Goal: Task Accomplishment & Management: Complete application form

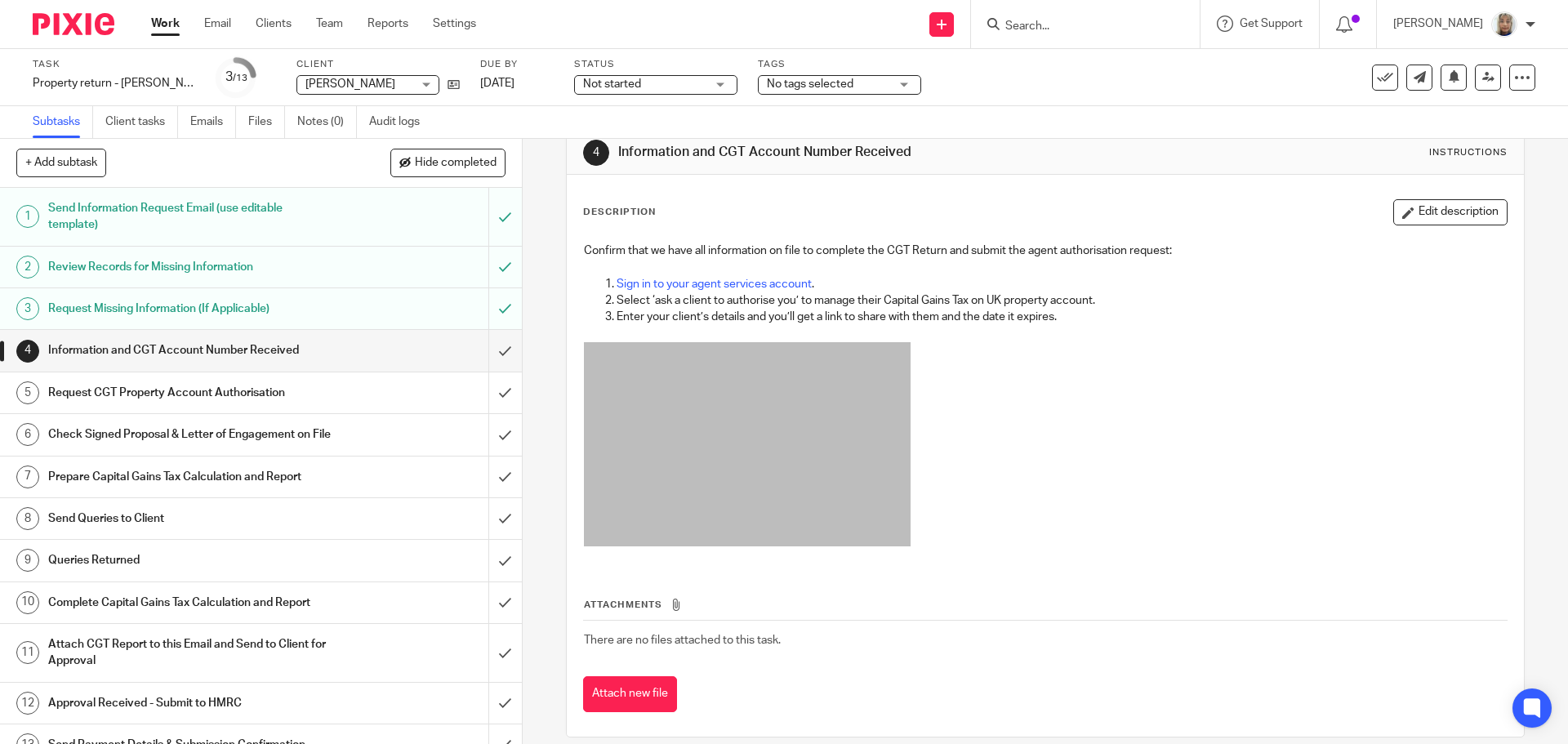
scroll to position [51, 0]
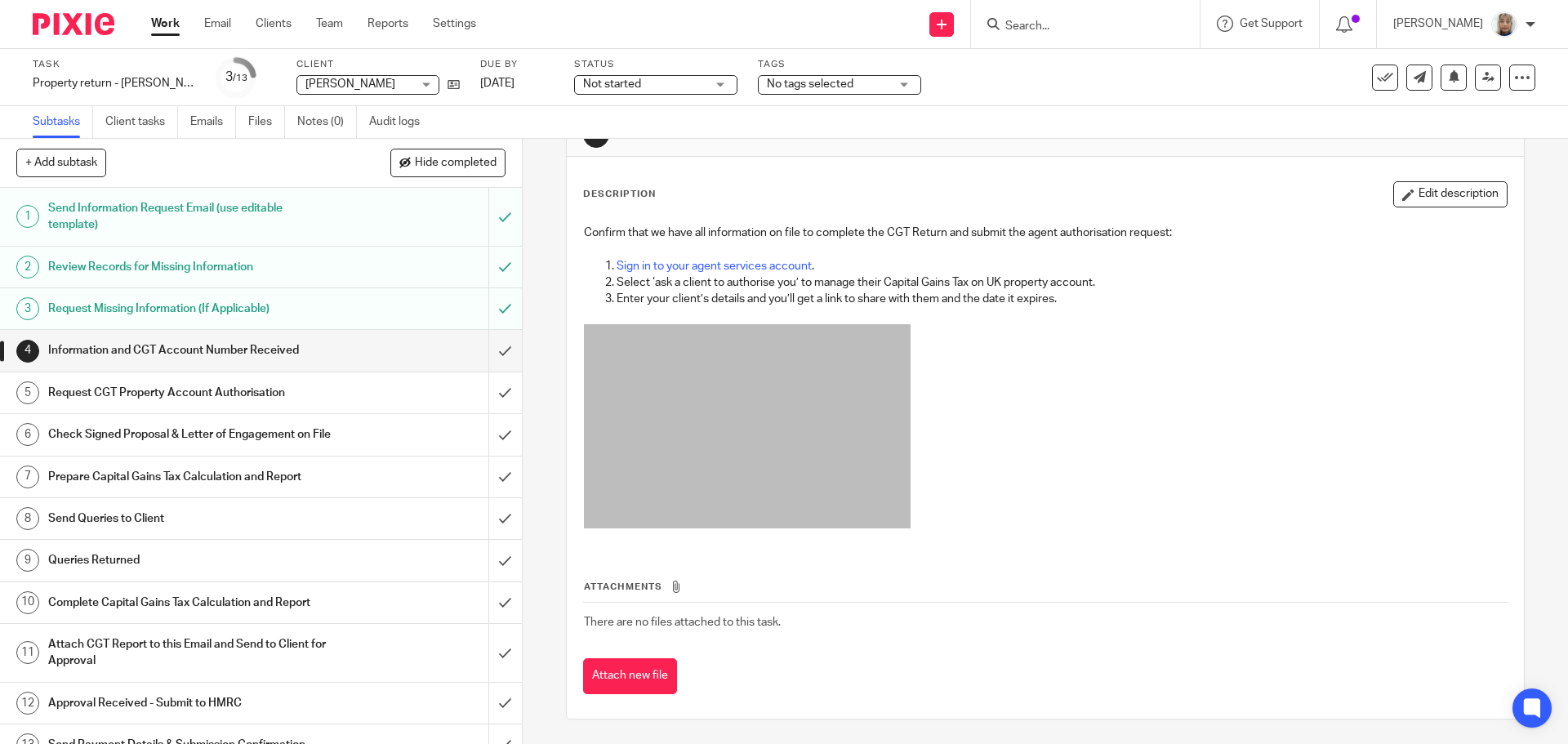
click at [1029, 25] on input "Search" at bounding box center [1076, 26] width 147 height 15
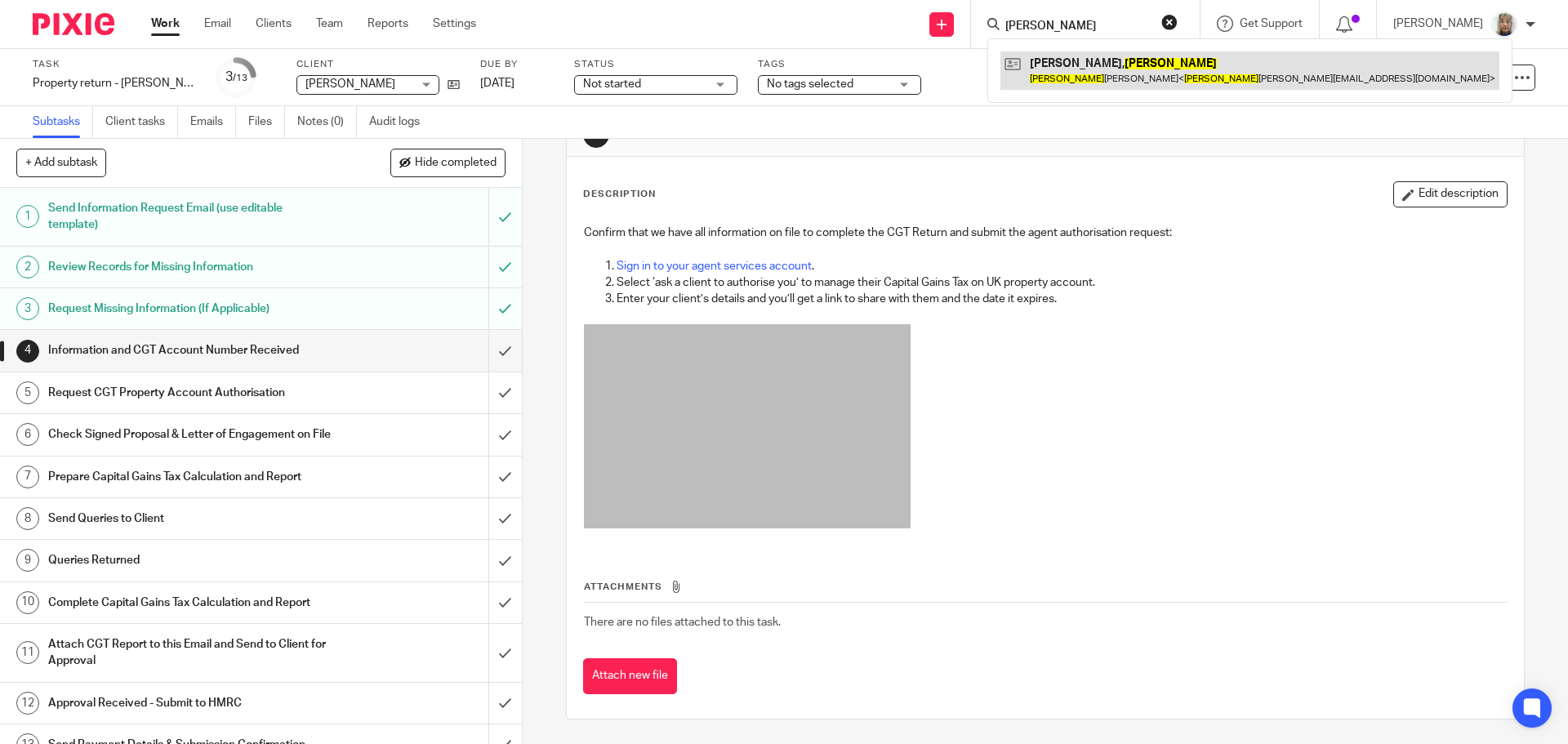
type input "kevin"
click at [1119, 81] on link at bounding box center [1250, 70] width 499 height 38
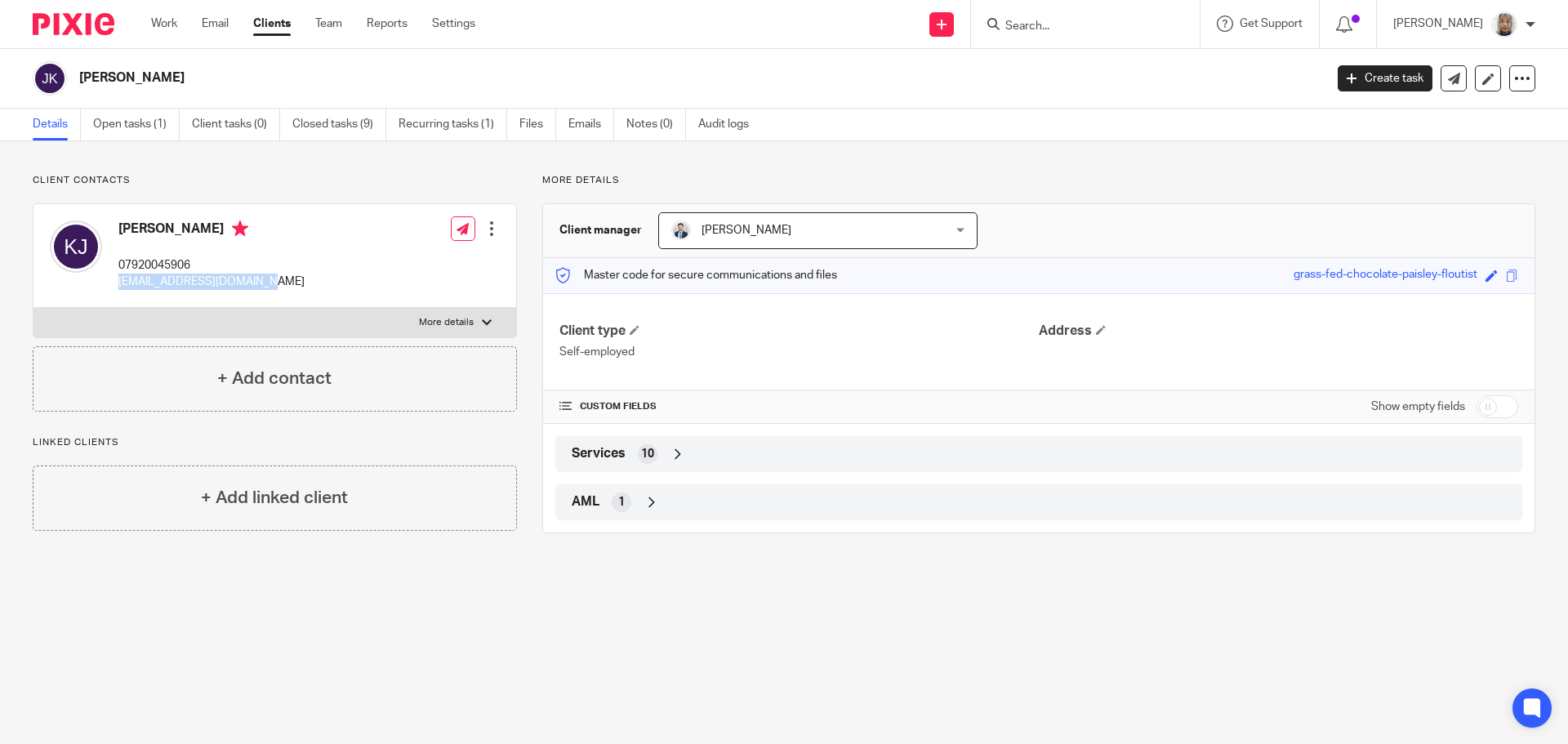
click at [114, 284] on div "Kevin Jeffress 07920045906 kevinjeffress@icloud.com Edit contact Create client …" at bounding box center [274, 256] width 483 height 104
click at [954, 18] on link at bounding box center [941, 24] width 24 height 24
click at [972, 103] on link "Create task" at bounding box center [959, 100] width 100 height 23
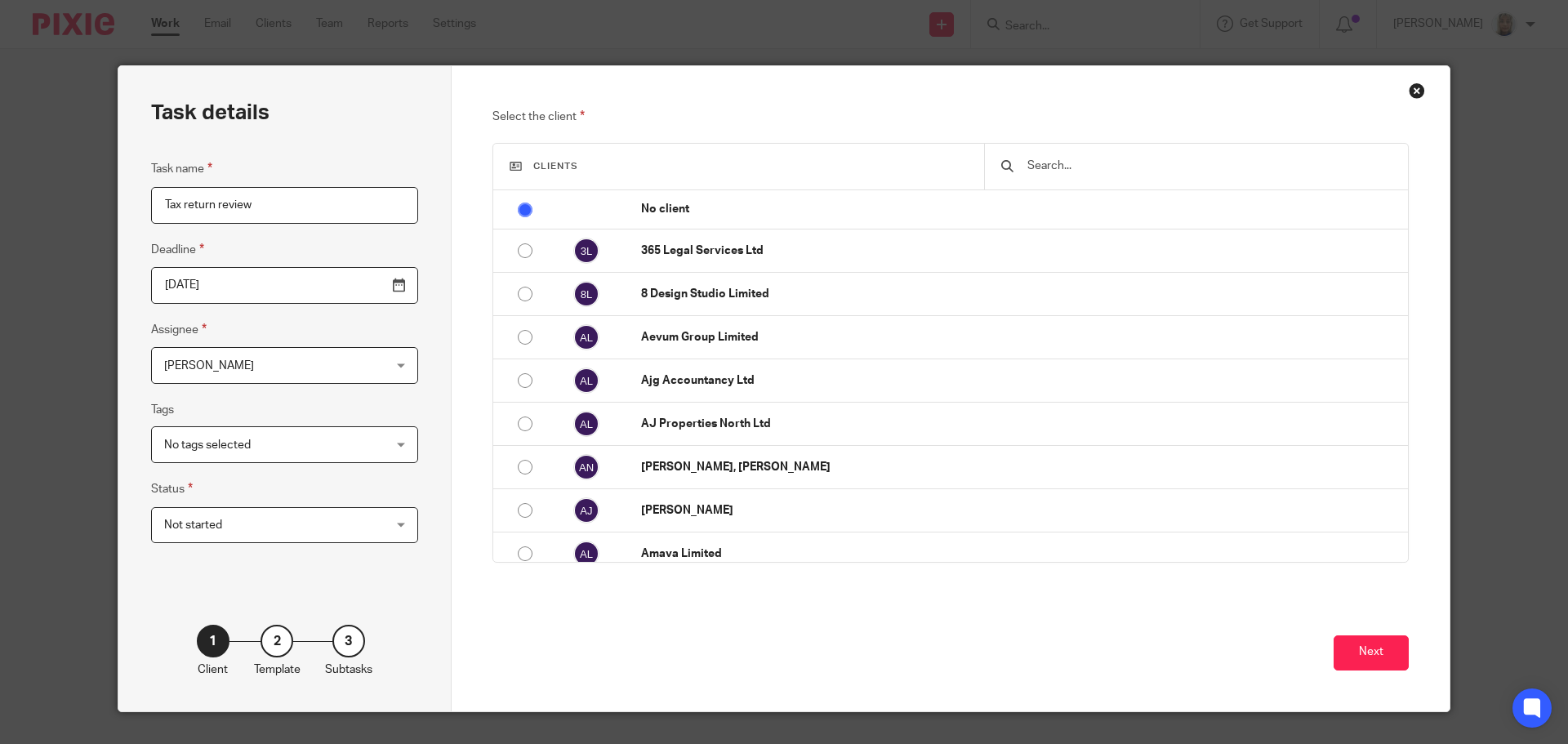
type input "Tax return review"
click at [1076, 161] on input "text" at bounding box center [1209, 166] width 366 height 18
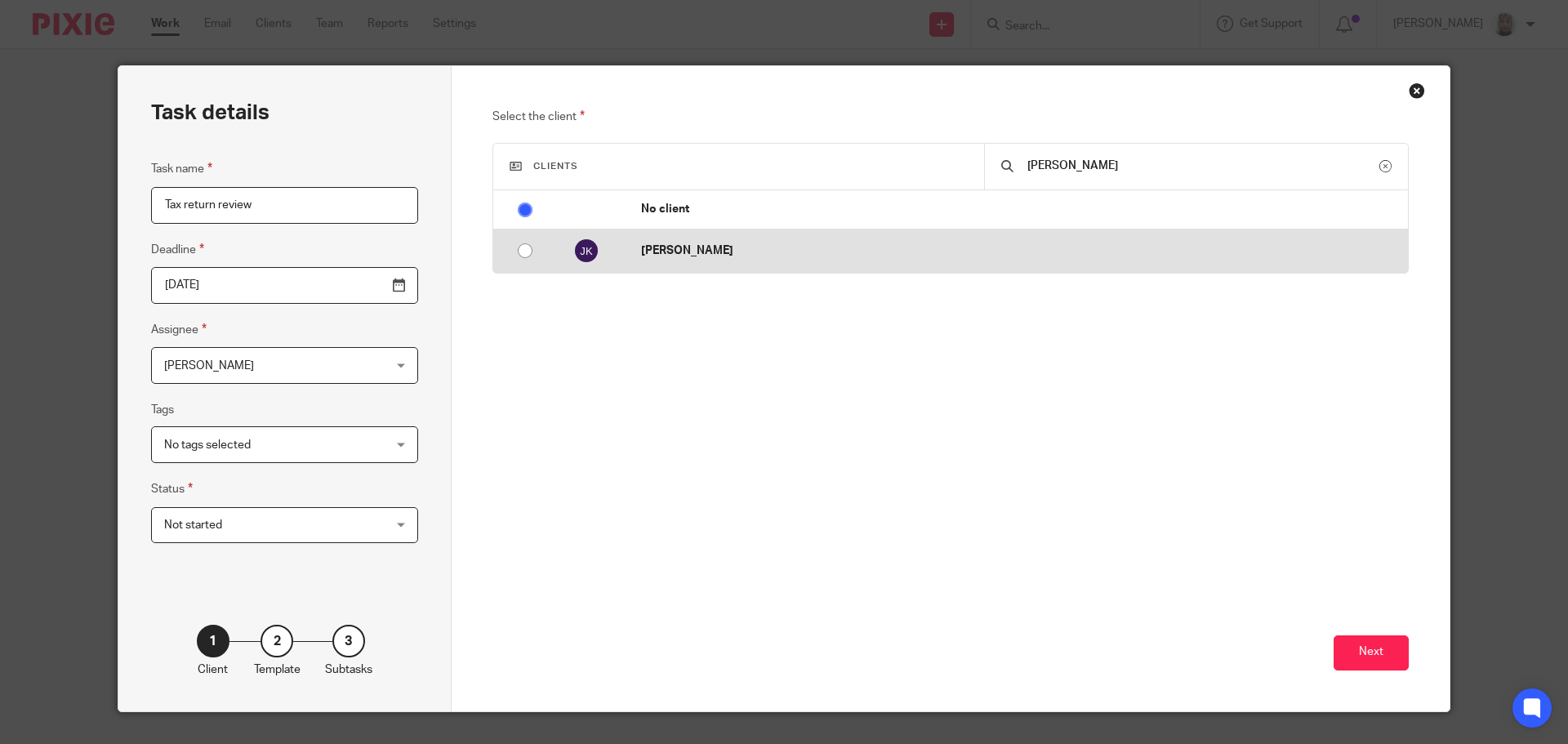
type input "kevin"
click at [963, 239] on td "[PERSON_NAME]" at bounding box center [1016, 251] width 784 height 43
radio input "false"
radio input "true"
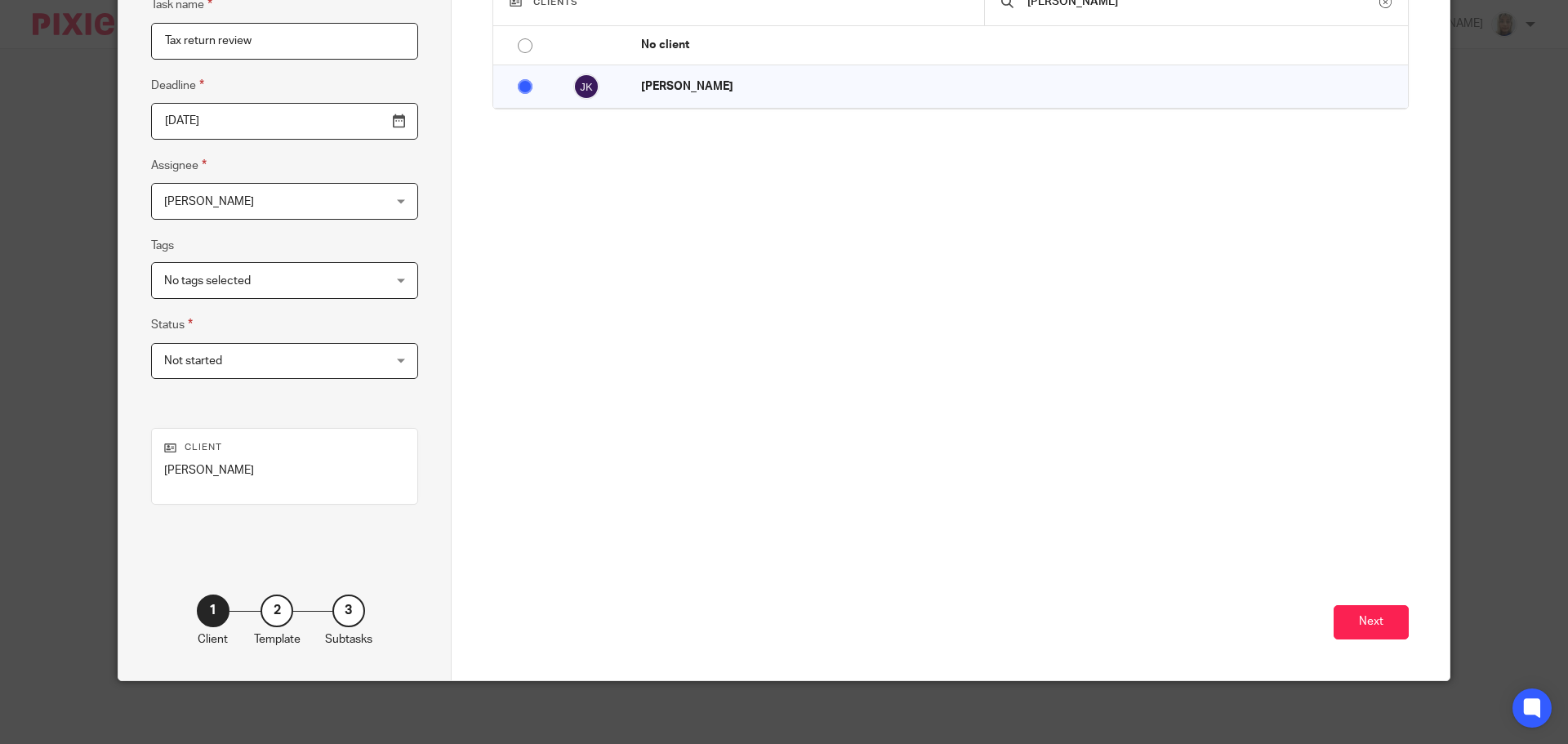
scroll to position [167, 0]
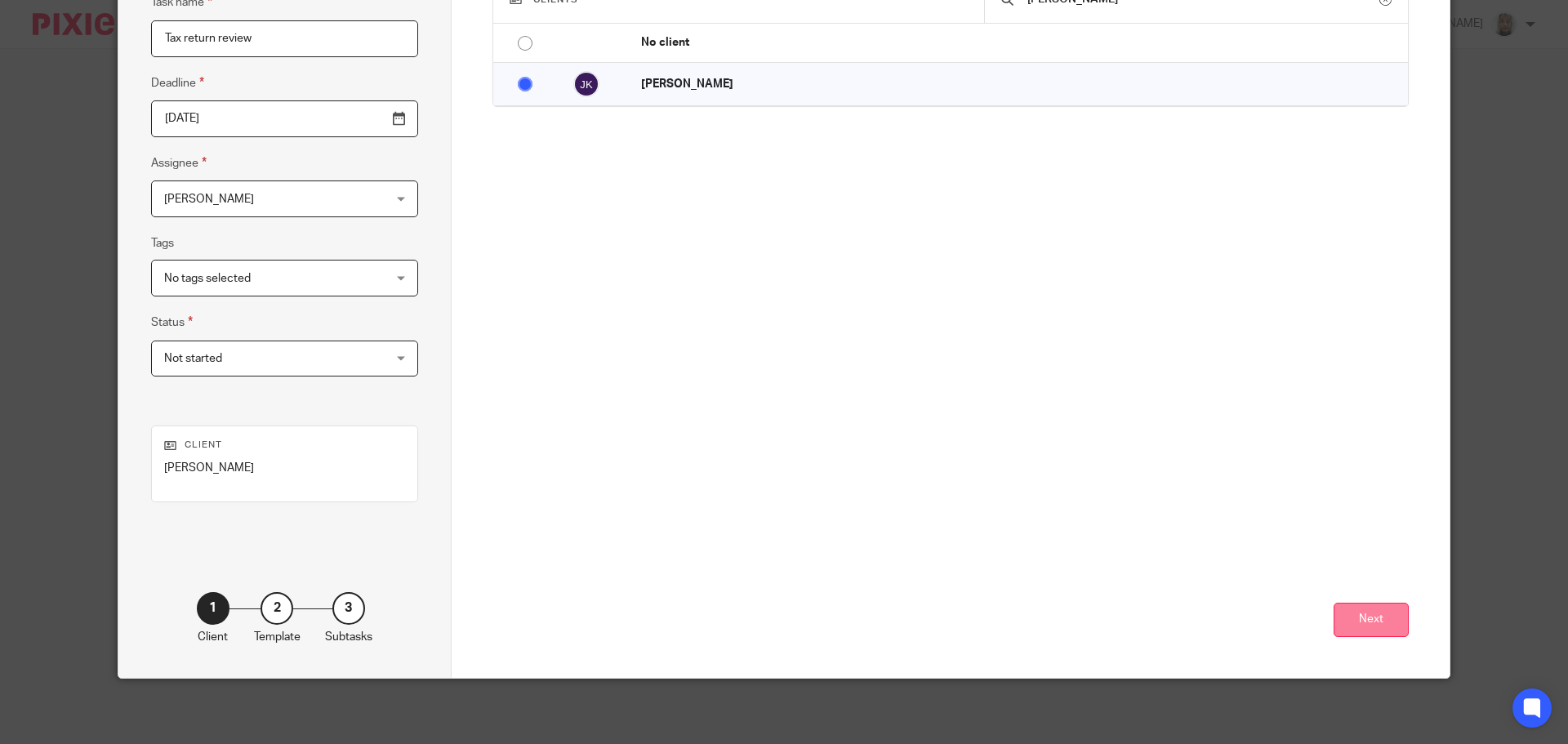
click at [1358, 616] on button "Next" at bounding box center [1370, 620] width 75 height 35
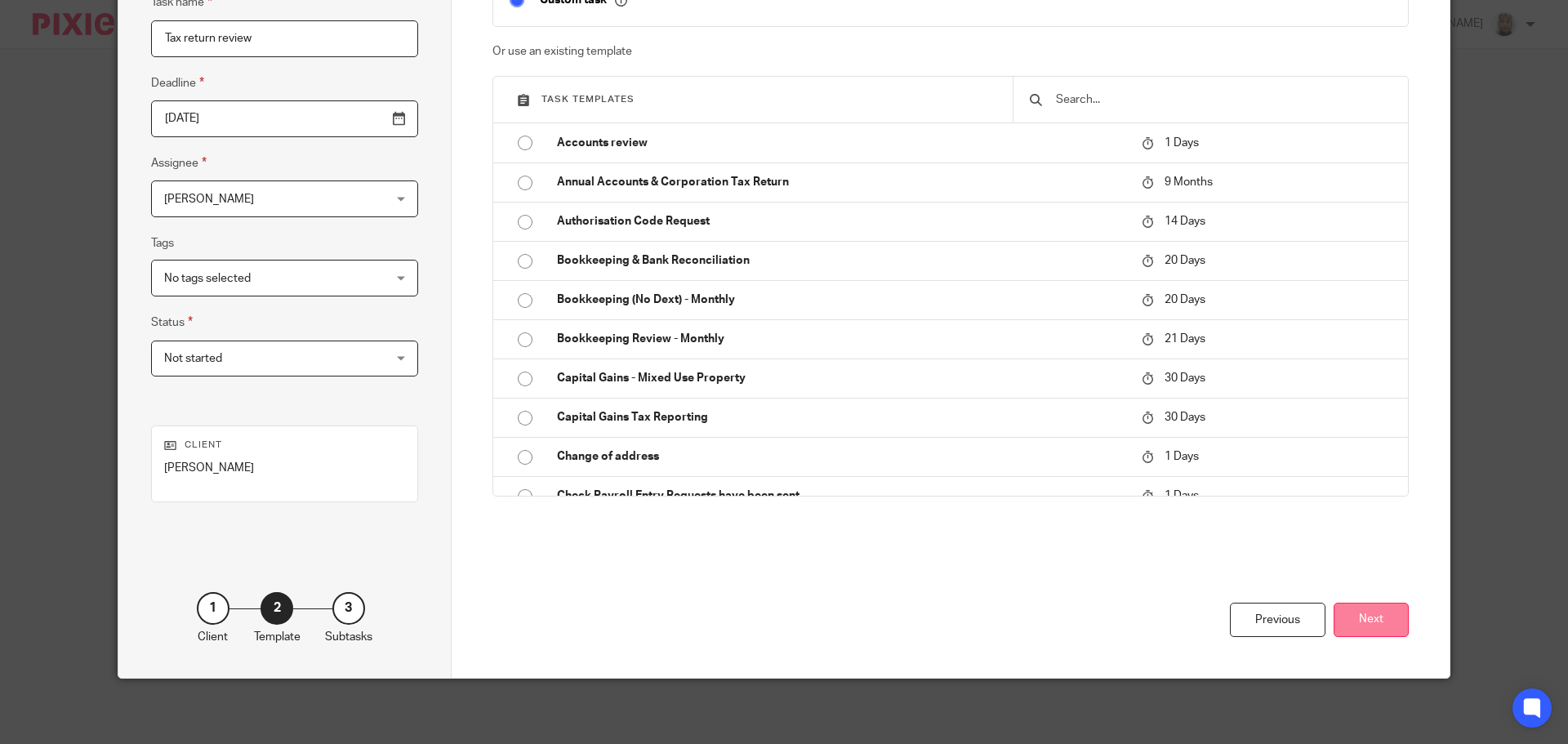
click at [1367, 624] on button "Next" at bounding box center [1370, 620] width 75 height 35
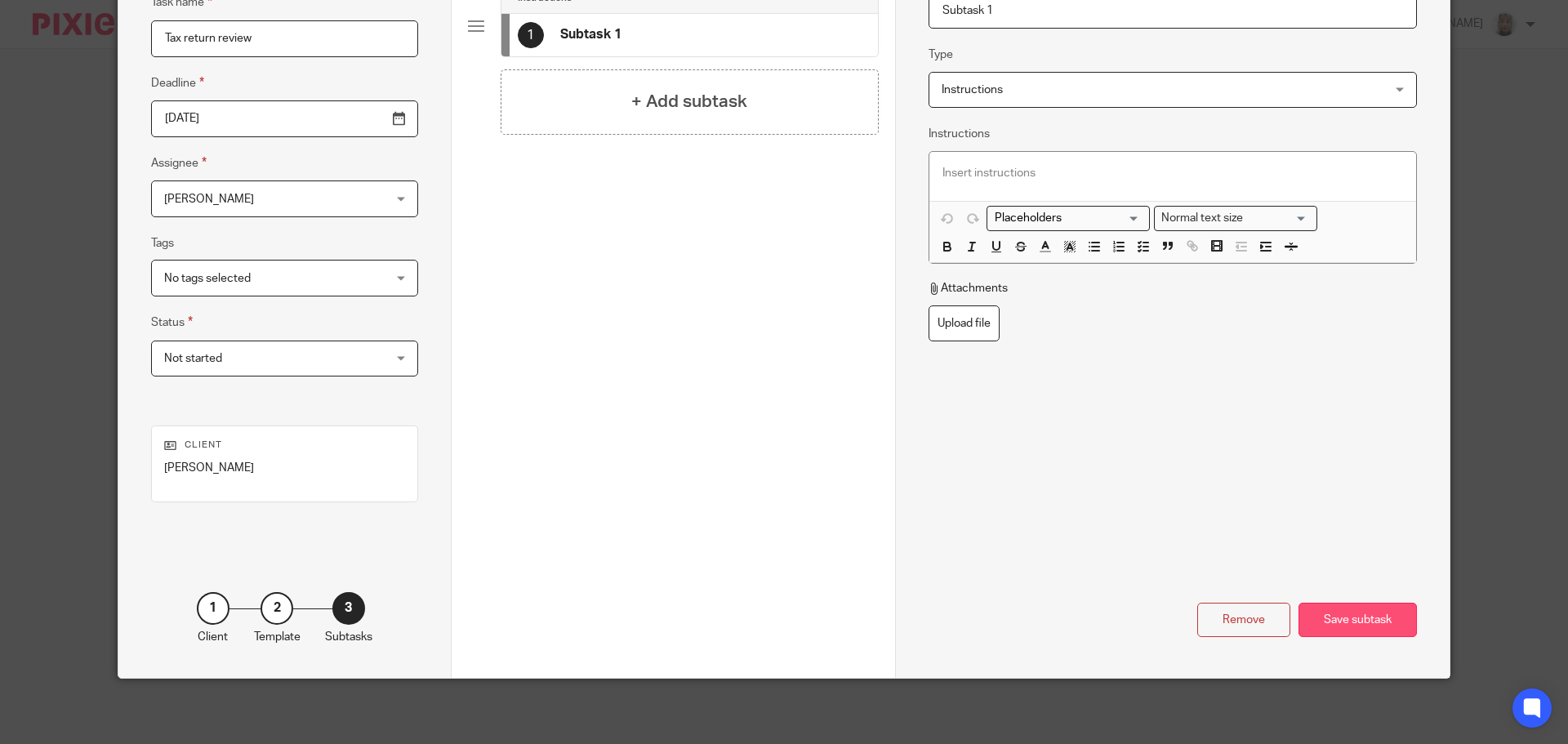
click at [1364, 608] on div "Save subtask" at bounding box center [1358, 620] width 119 height 35
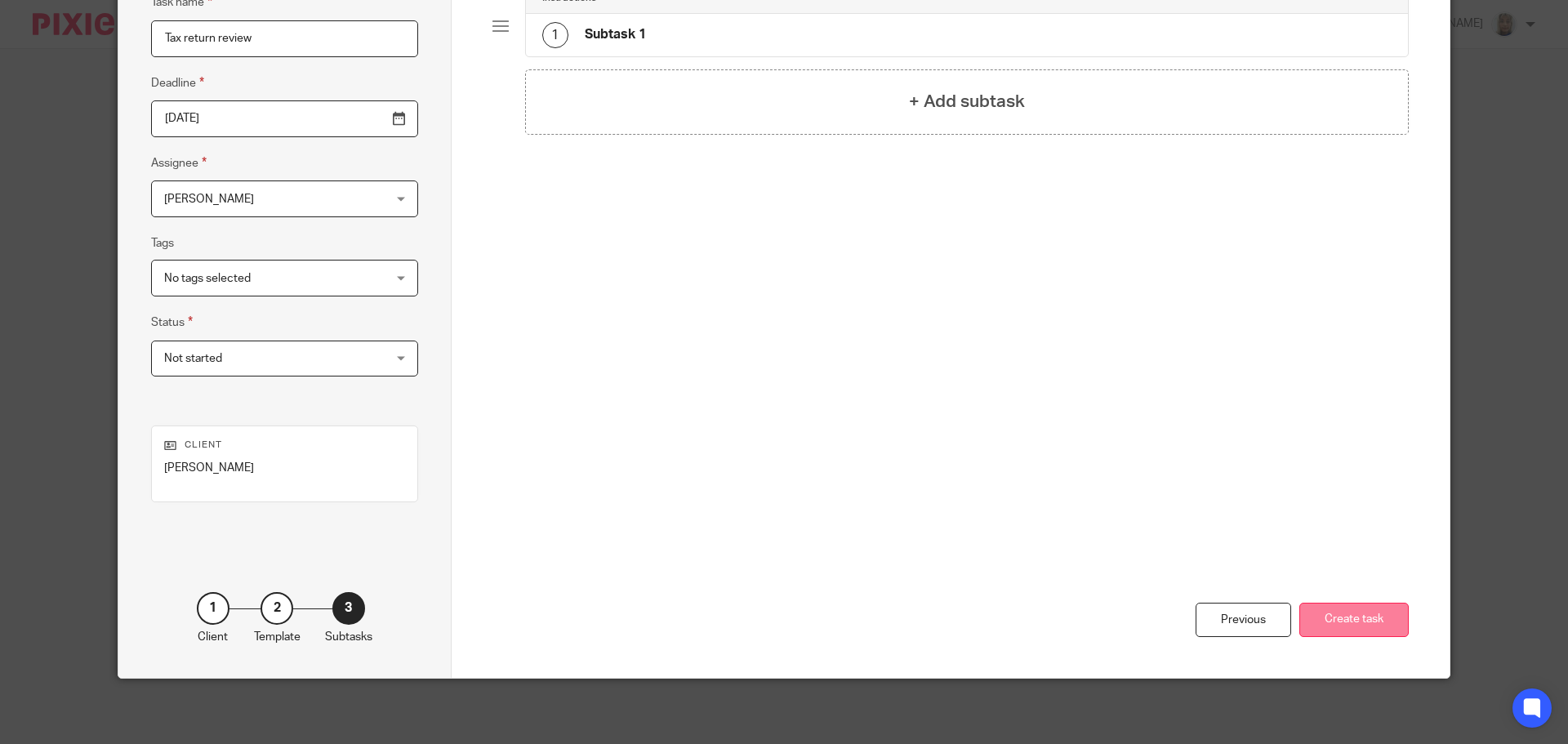
click at [1359, 617] on button "Create task" at bounding box center [1354, 620] width 109 height 35
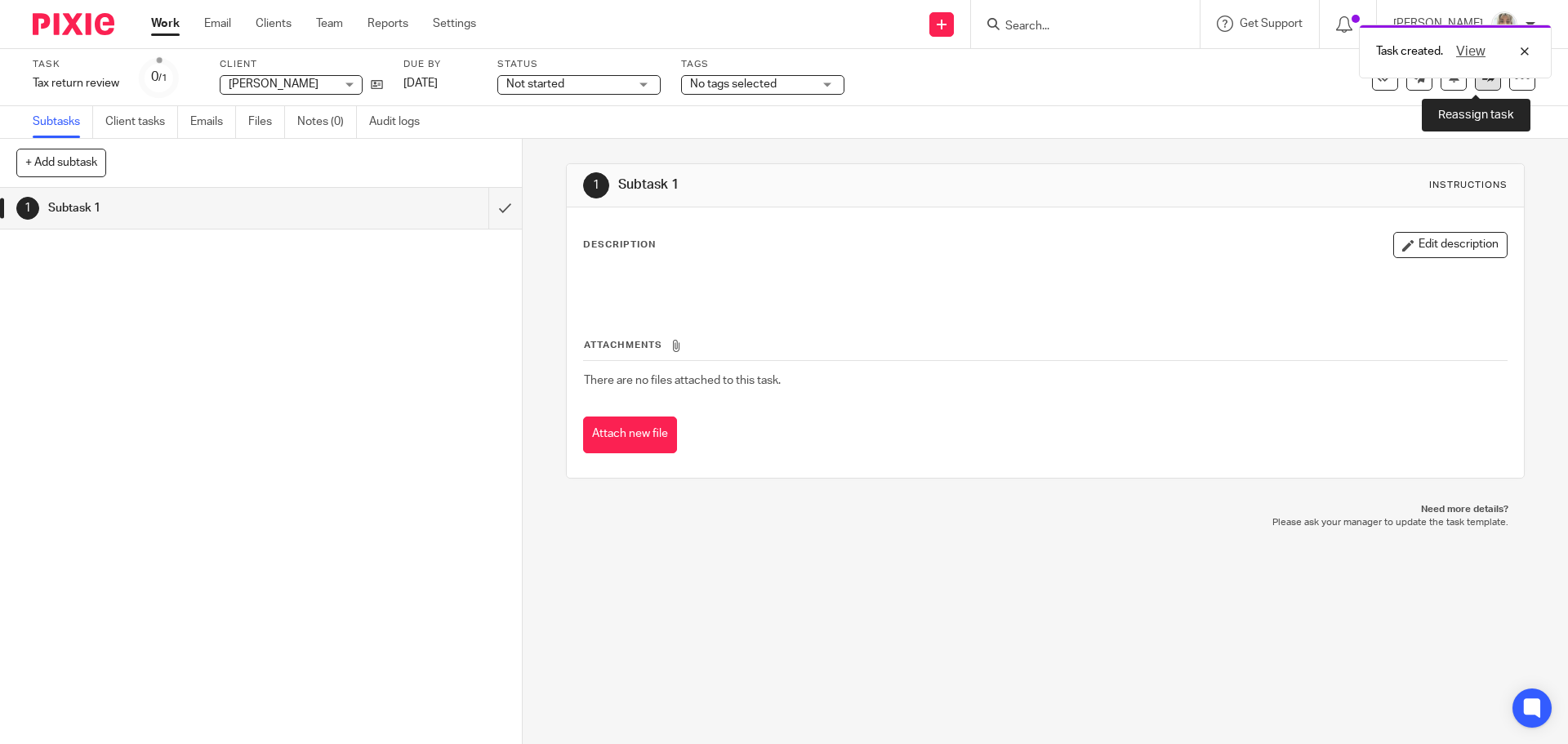
click at [1475, 85] on link at bounding box center [1487, 77] width 26 height 26
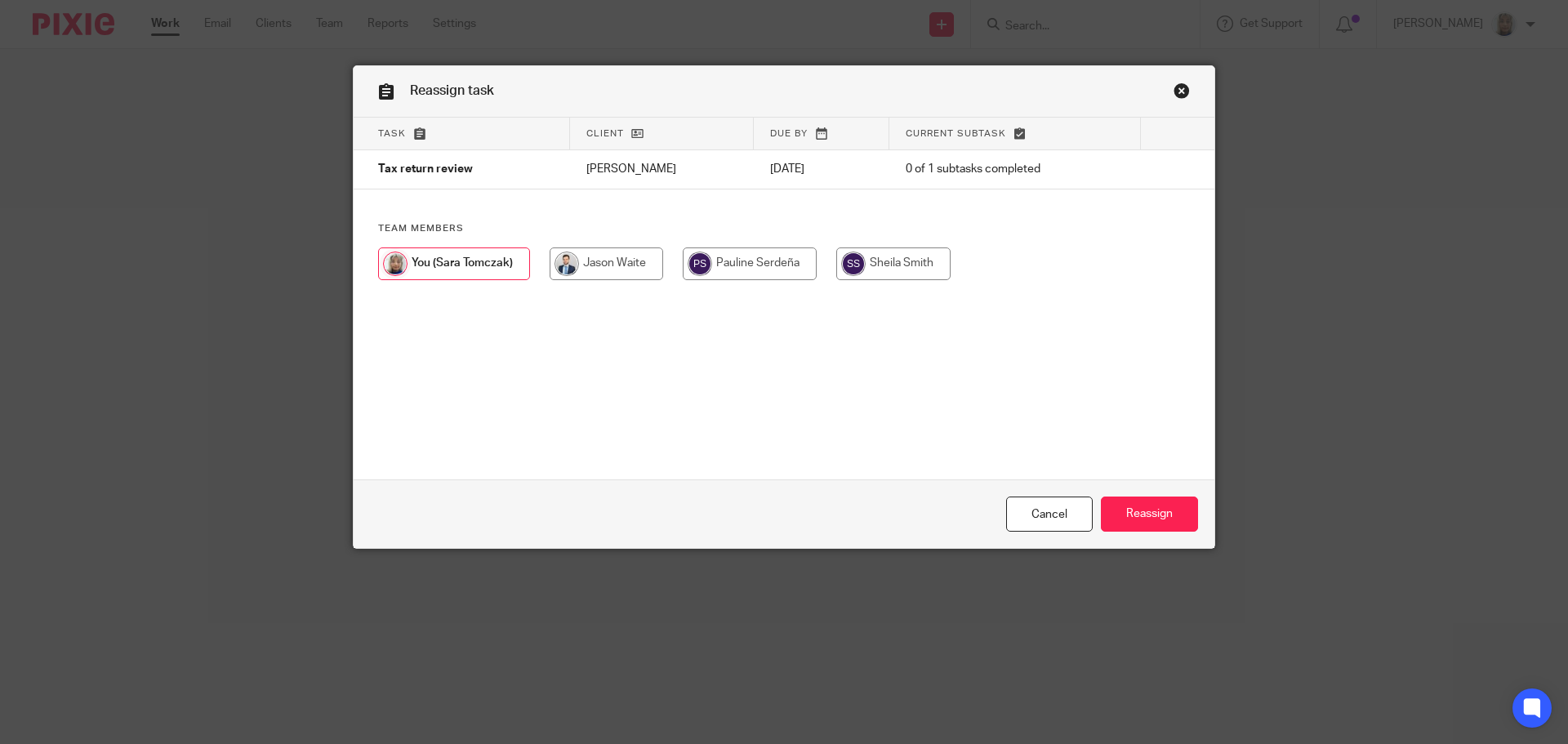
click at [618, 267] on input "radio" at bounding box center [606, 264] width 114 height 33
radio input "true"
click at [1148, 518] on input "Reassign" at bounding box center [1149, 514] width 97 height 35
